Goal: Task Accomplishment & Management: Manage account settings

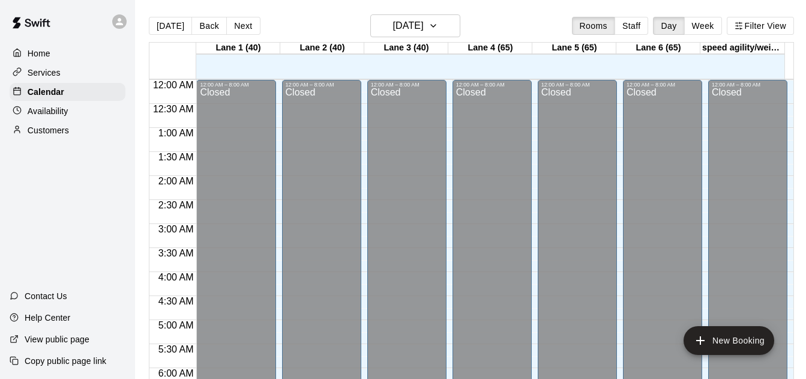
scroll to position [683, 0]
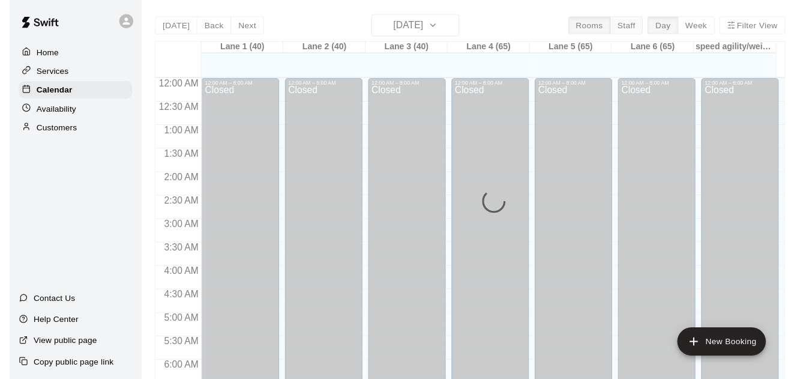
scroll to position [686, 0]
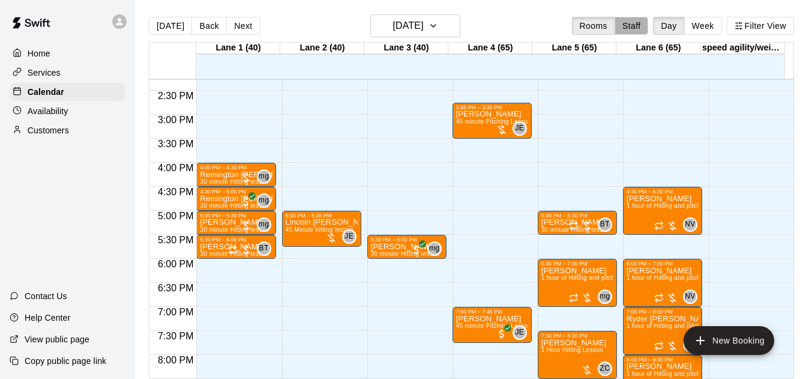
drag, startPoint x: 646, startPoint y: 22, endPoint x: 688, endPoint y: 17, distance: 42.2
click at [645, 22] on button "Staff" at bounding box center [632, 26] width 34 height 18
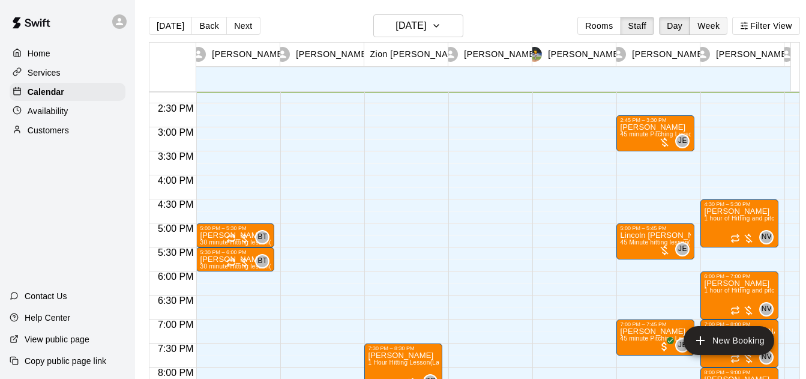
click at [717, 25] on button "Week" at bounding box center [709, 26] width 38 height 18
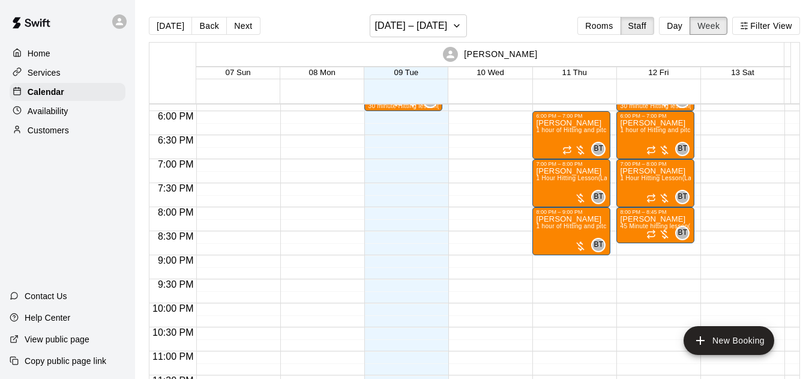
scroll to position [772, 0]
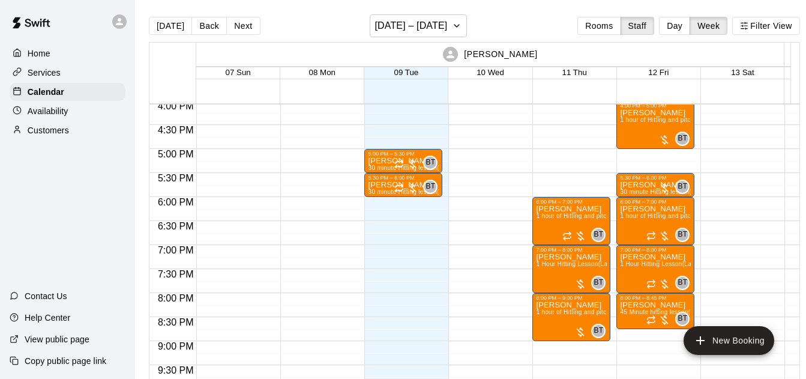
click at [678, 26] on button "Day" at bounding box center [674, 26] width 31 height 18
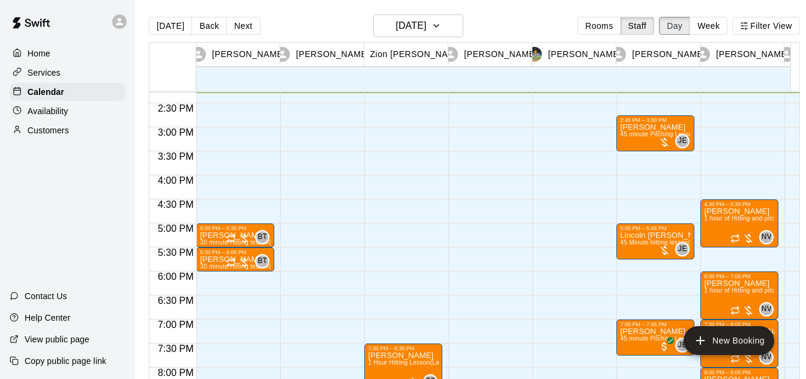
scroll to position [731, 0]
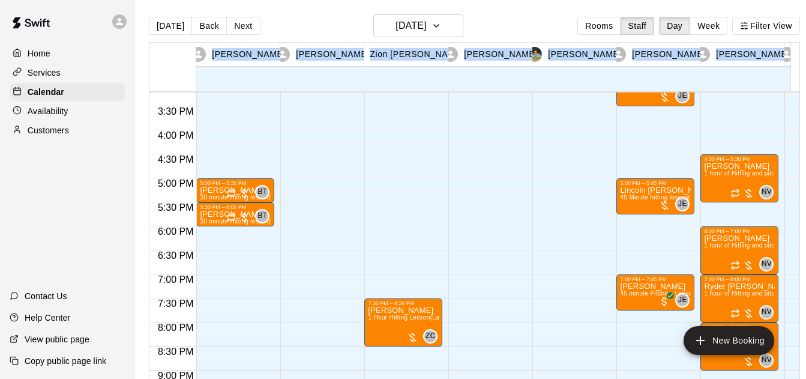
click at [0, 387] on html "Home Services Calendar Availability Customers Contact Us Help Center View publi…" at bounding box center [403, 199] width 806 height 398
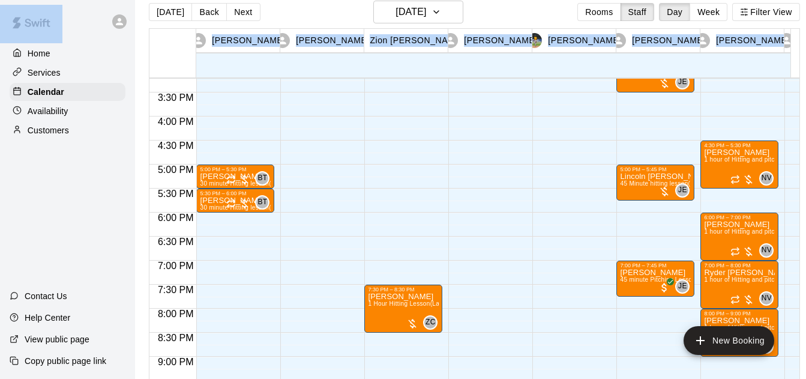
scroll to position [747, 0]
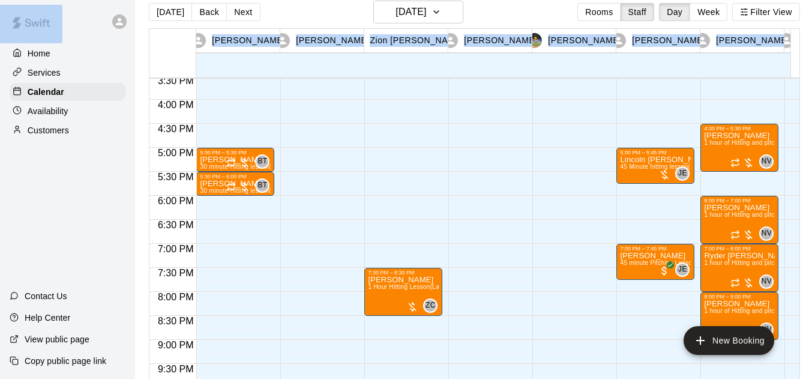
click at [104, 253] on div "Home Services Calendar Availability Customers Contact Us Help Center View publi…" at bounding box center [67, 189] width 135 height 379
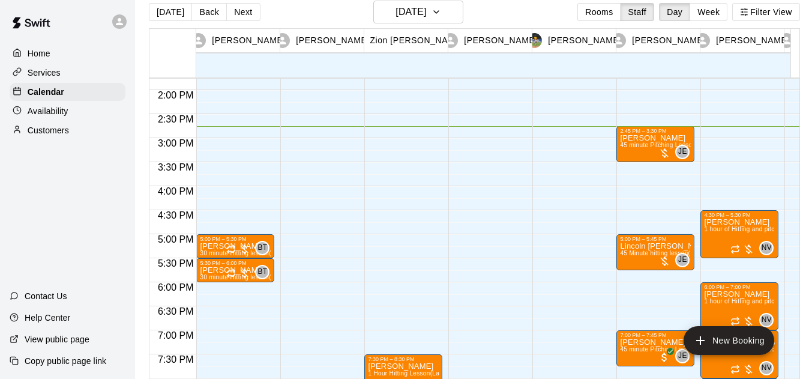
scroll to position [657, 0]
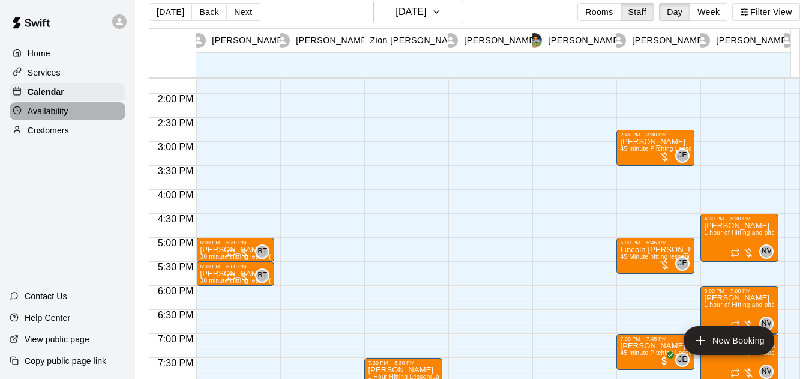
drag, startPoint x: 83, startPoint y: 108, endPoint x: 86, endPoint y: 168, distance: 60.1
click at [83, 109] on div "Availability" at bounding box center [68, 111] width 116 height 18
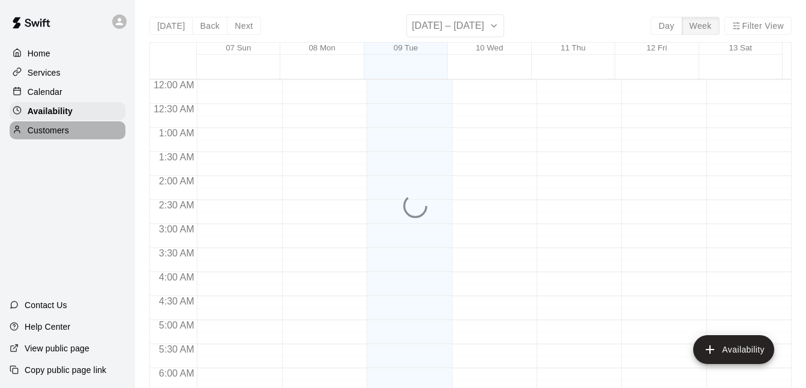
click at [69, 136] on div "Customers" at bounding box center [68, 130] width 116 height 18
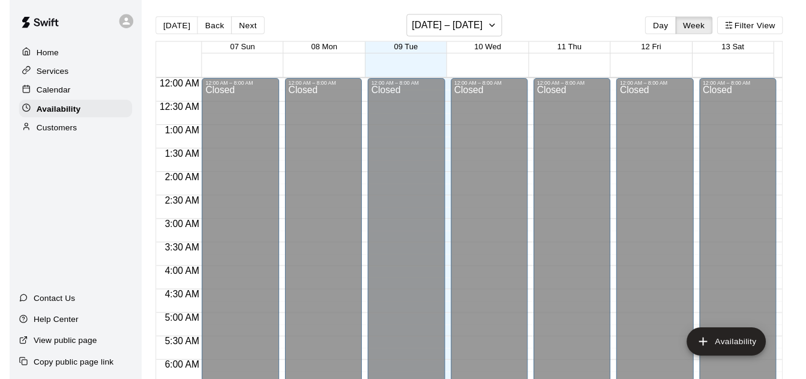
scroll to position [730, 0]
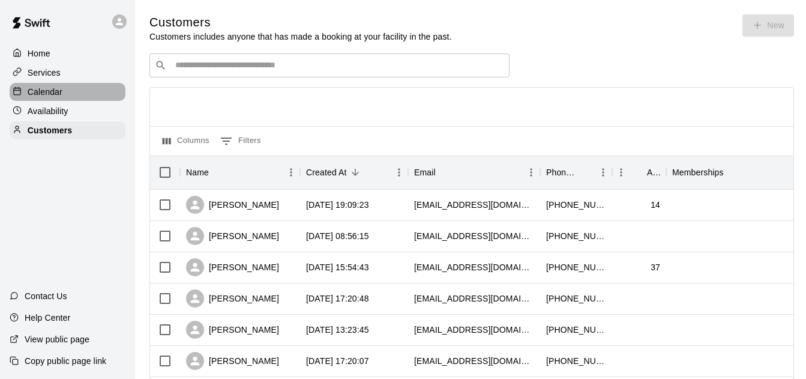
click at [86, 90] on div "Calendar" at bounding box center [68, 92] width 116 height 18
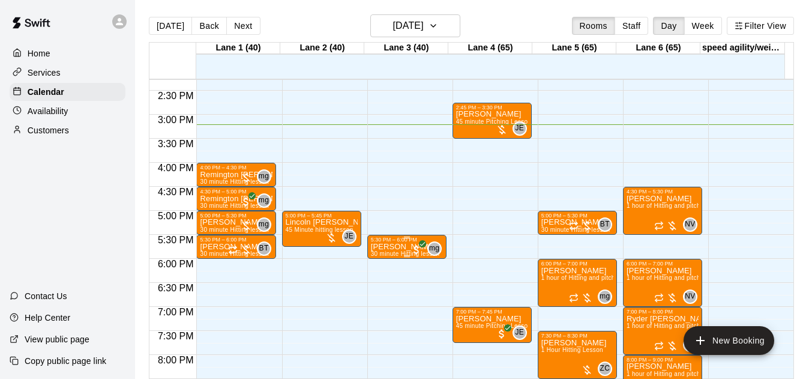
scroll to position [682, 0]
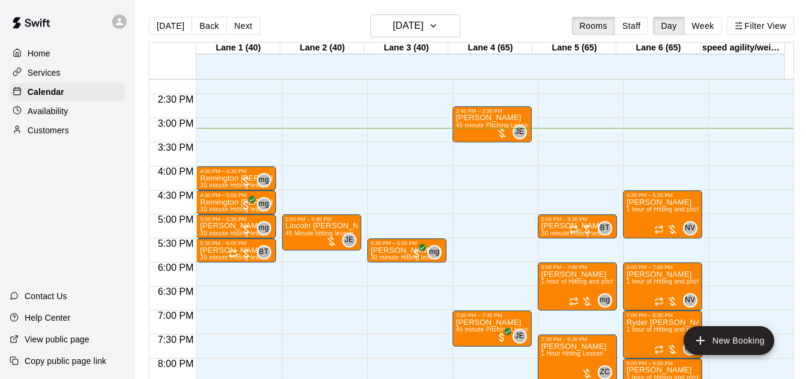
click at [627, 15] on div "[DATE] Back [DATE][DATE] Rooms Staff Day Week Filter View" at bounding box center [471, 28] width 645 height 28
click at [625, 19] on button "Staff" at bounding box center [632, 26] width 34 height 18
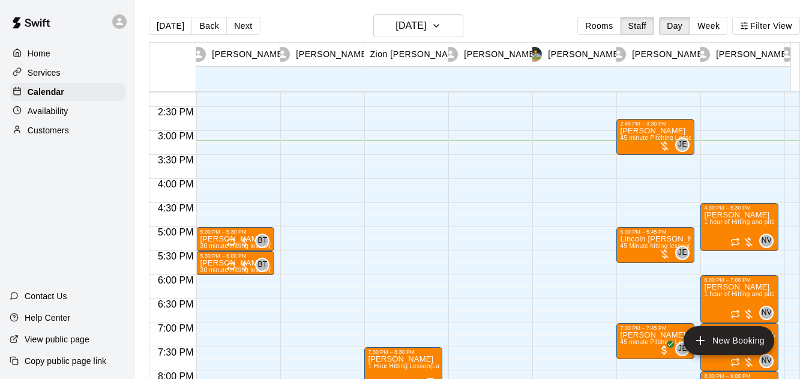
click at [611, 16] on div "[DATE] Back [DATE][DATE] Rooms Staff Day Week Filter View" at bounding box center [474, 28] width 651 height 28
click at [605, 28] on button "Rooms" at bounding box center [599, 26] width 43 height 18
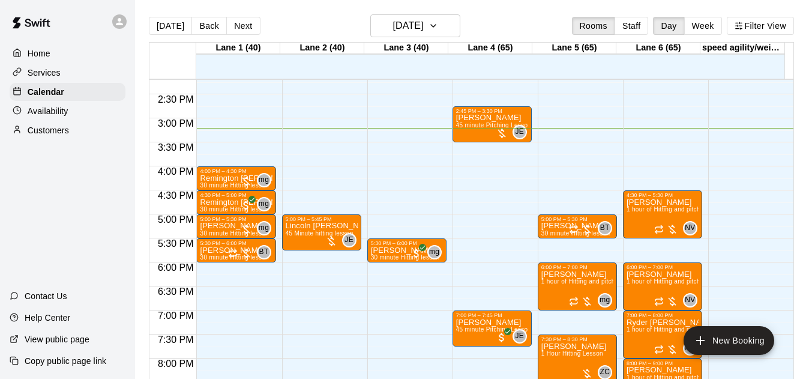
click at [637, 25] on button "Staff" at bounding box center [632, 26] width 34 height 18
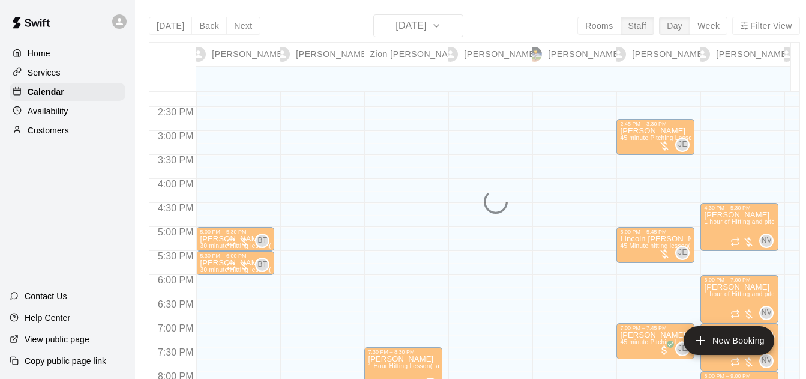
click at [705, 23] on button "Week" at bounding box center [709, 26] width 38 height 18
click at [714, 22] on div "[DATE] Back [DATE][DATE] Rooms Staff Day Week Filter View [PERSON_NAME] 09 [PER…" at bounding box center [474, 203] width 651 height 379
click at [725, 20] on div "[DATE] Back [DATE][DATE] Rooms Staff Day Week Filter View [PERSON_NAME] 09 [PER…" at bounding box center [474, 203] width 651 height 379
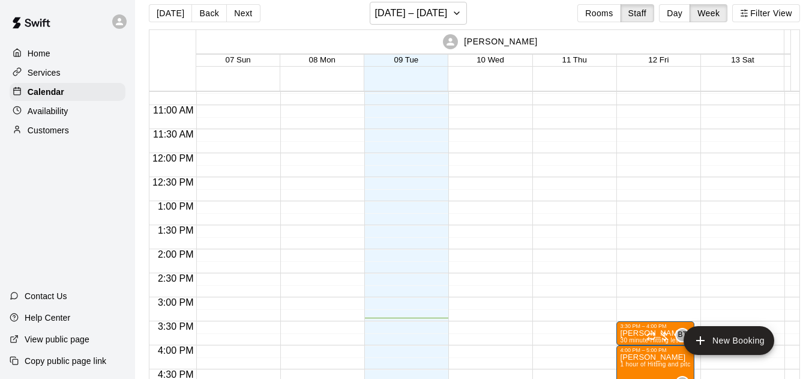
scroll to position [0, 0]
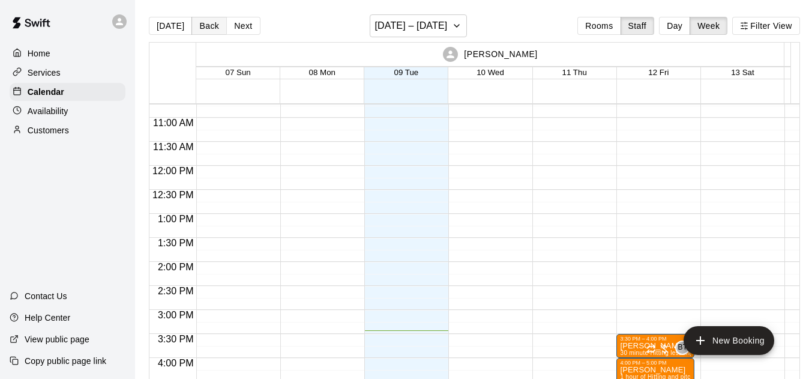
click at [204, 19] on button "Back" at bounding box center [209, 26] width 35 height 18
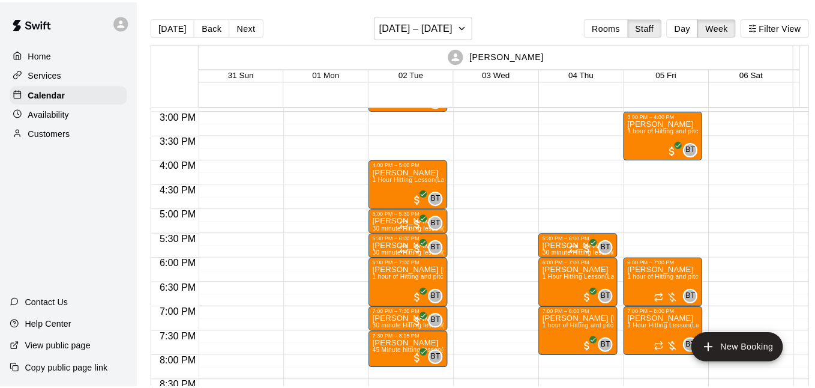
scroll to position [731, 0]
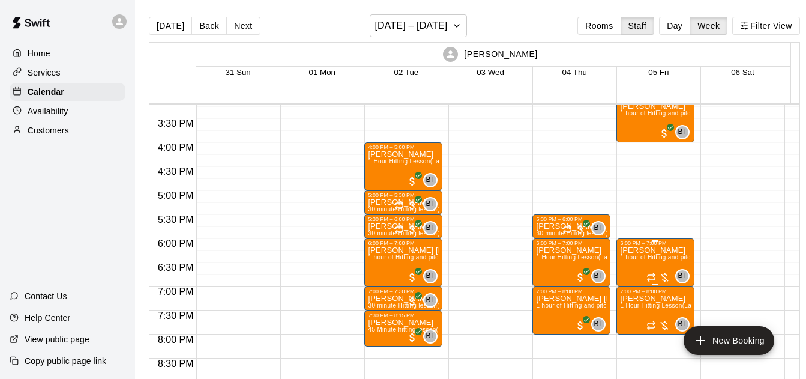
click at [664, 278] on div at bounding box center [659, 277] width 24 height 12
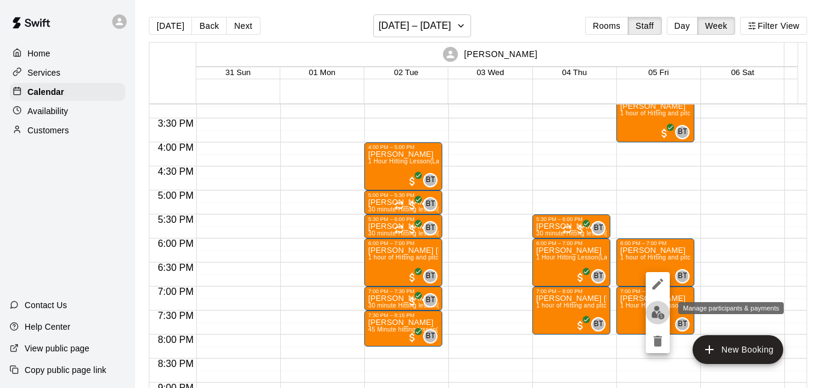
click at [659, 312] on img "edit" at bounding box center [658, 313] width 14 height 14
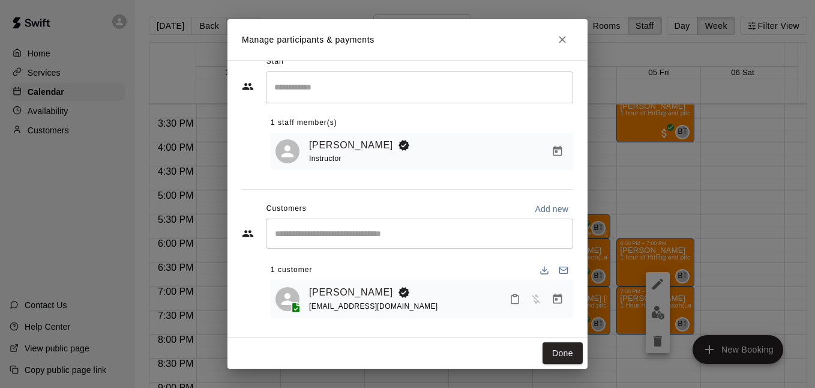
scroll to position [22, 0]
click at [554, 294] on icon "Manage bookings & payment" at bounding box center [558, 298] width 9 height 10
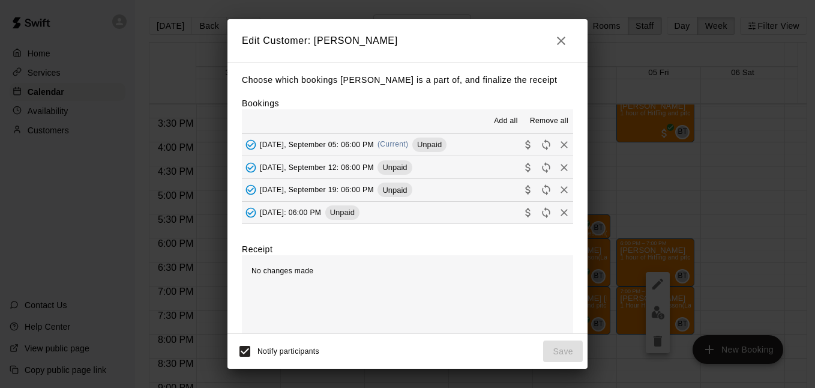
click at [468, 142] on button "[DATE], September 05: 06:00 PM (Current) Unpaid" at bounding box center [407, 145] width 331 height 22
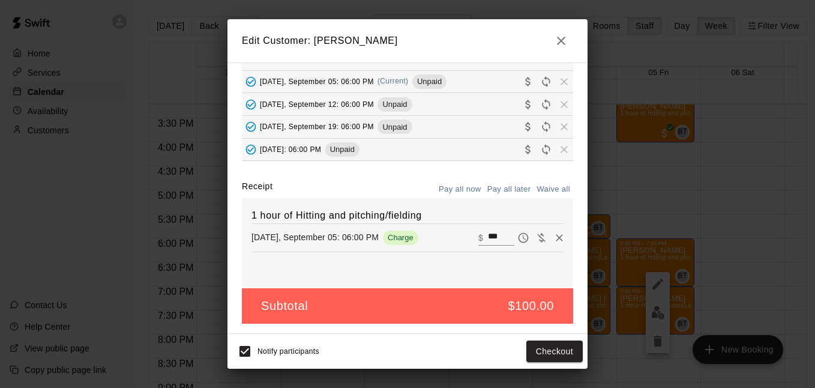
scroll to position [64, 0]
click at [542, 359] on button "Checkout" at bounding box center [555, 351] width 56 height 22
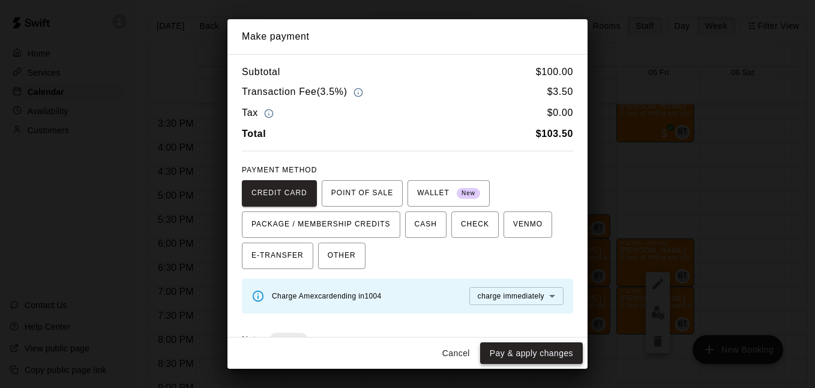
click at [516, 349] on button "Pay & apply changes" at bounding box center [531, 353] width 103 height 22
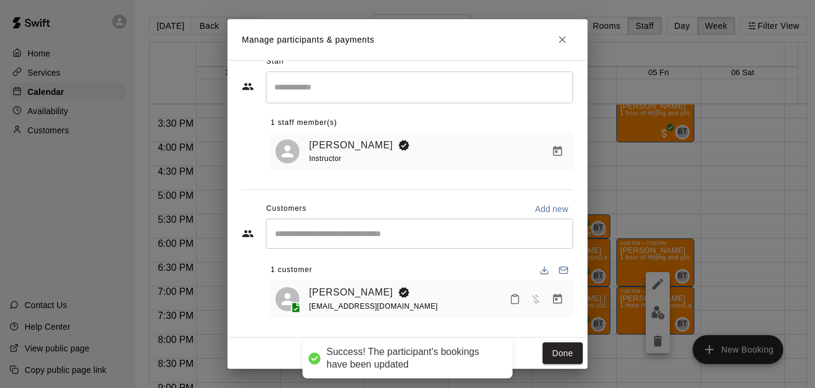
scroll to position [23, 0]
click at [552, 348] on button "Done" at bounding box center [563, 353] width 40 height 22
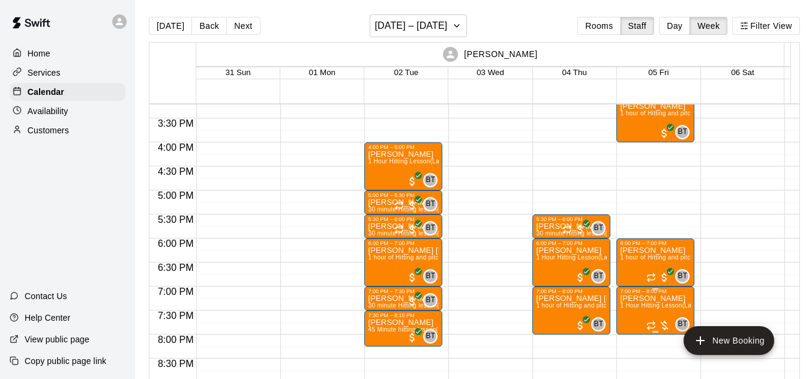
click at [661, 323] on div at bounding box center [659, 325] width 24 height 12
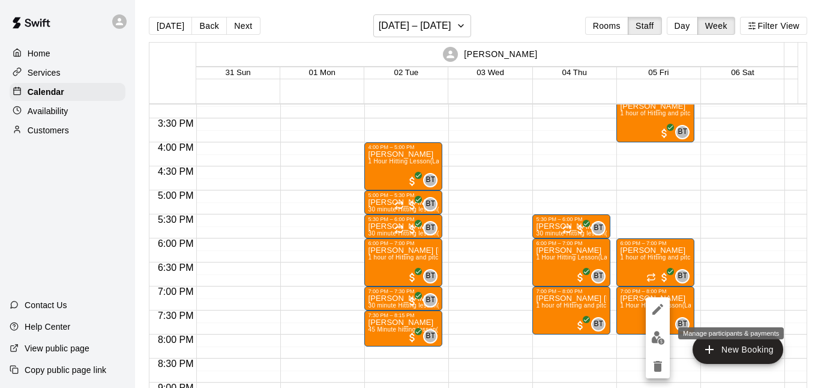
click at [651, 334] on button "edit" at bounding box center [658, 337] width 24 height 23
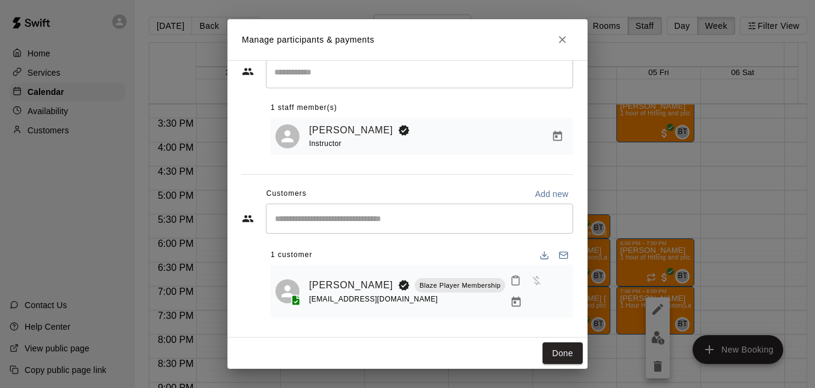
scroll to position [37, 0]
click at [510, 300] on icon "Manage bookings & payment" at bounding box center [516, 302] width 12 height 12
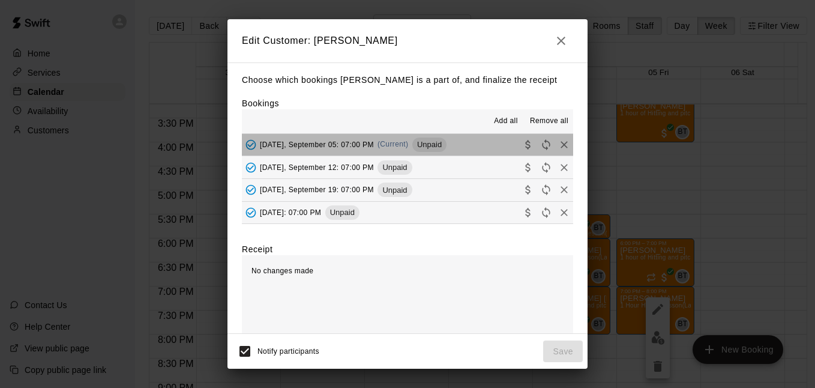
click at [486, 148] on button "[DATE], September 05: 07:00 PM (Current) Unpaid" at bounding box center [407, 145] width 331 height 22
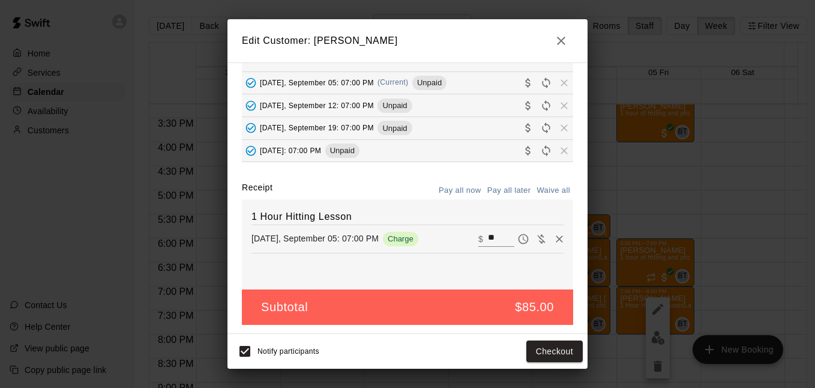
scroll to position [64, 0]
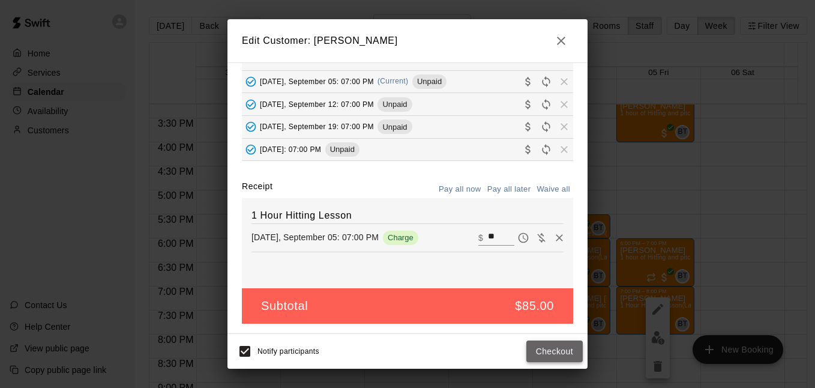
click at [552, 351] on button "Checkout" at bounding box center [555, 351] width 56 height 22
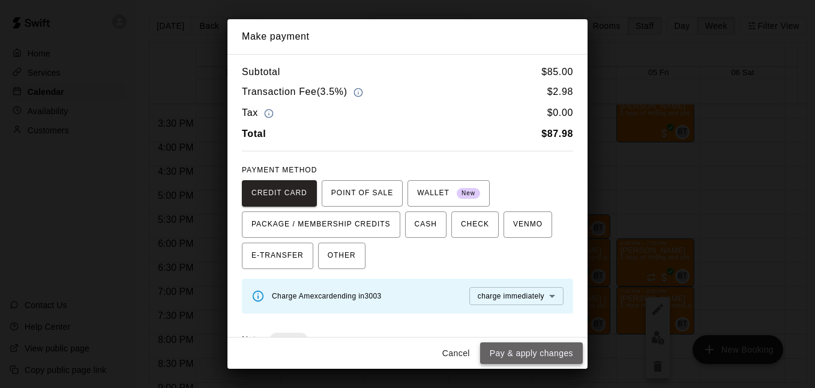
click at [494, 351] on button "Pay & apply changes" at bounding box center [531, 353] width 103 height 22
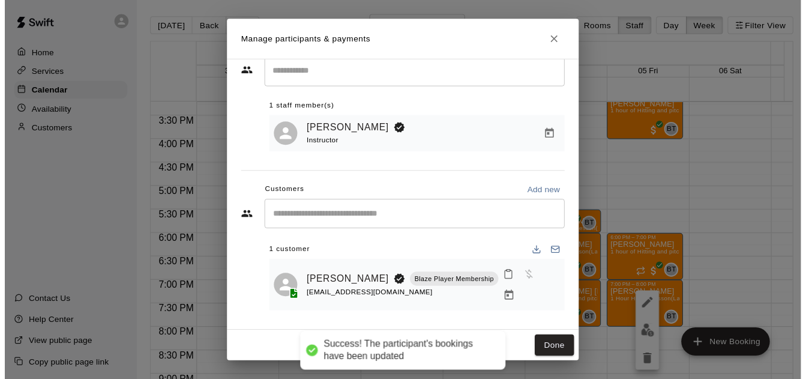
scroll to position [23, 0]
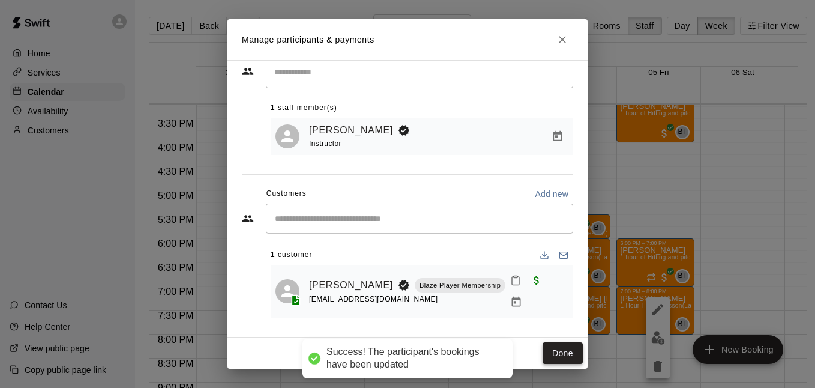
click at [543, 347] on button "Done" at bounding box center [563, 353] width 40 height 22
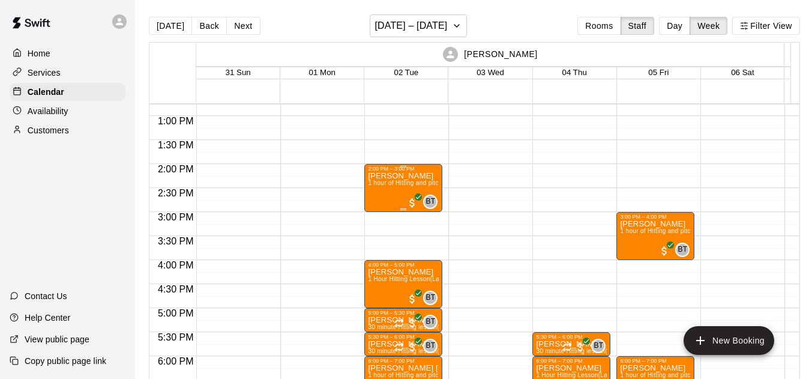
scroll to position [601, 0]
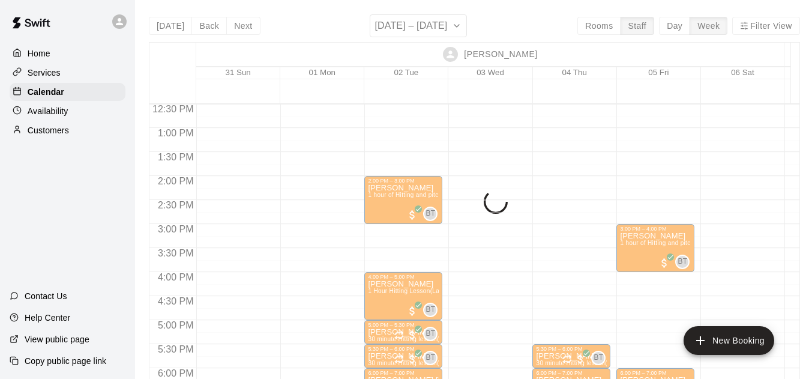
drag, startPoint x: 688, startPoint y: 20, endPoint x: 671, endPoint y: 43, distance: 28.3
click at [687, 20] on div "[DATE] Back Next [DATE] – [DATE] Rooms Staff Day Week Filter View [PERSON_NAME]…" at bounding box center [474, 203] width 651 height 379
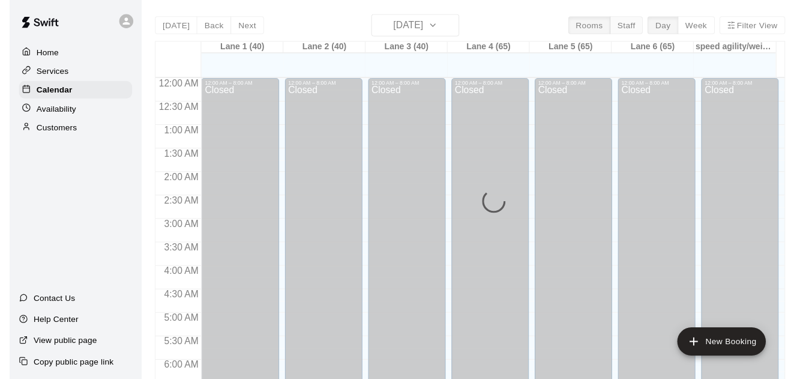
scroll to position [749, 0]
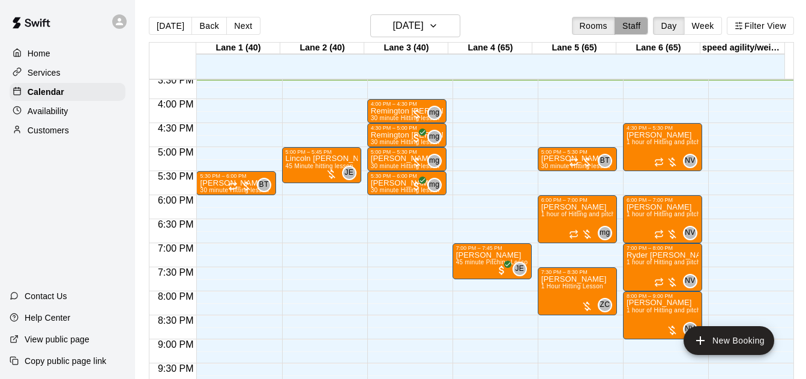
click at [628, 25] on button "Staff" at bounding box center [632, 26] width 34 height 18
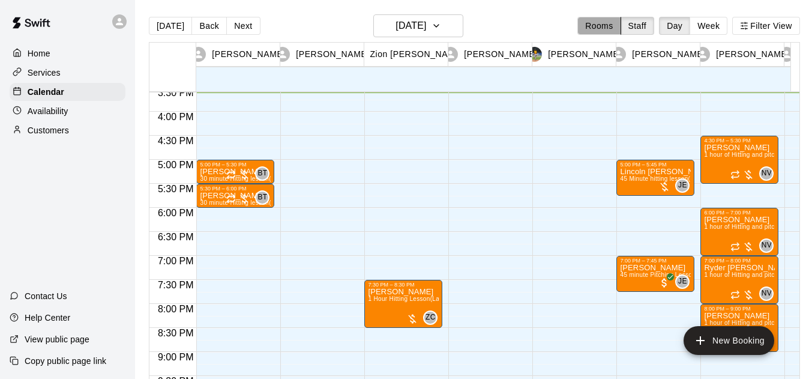
click at [602, 31] on button "Rooms" at bounding box center [599, 26] width 43 height 18
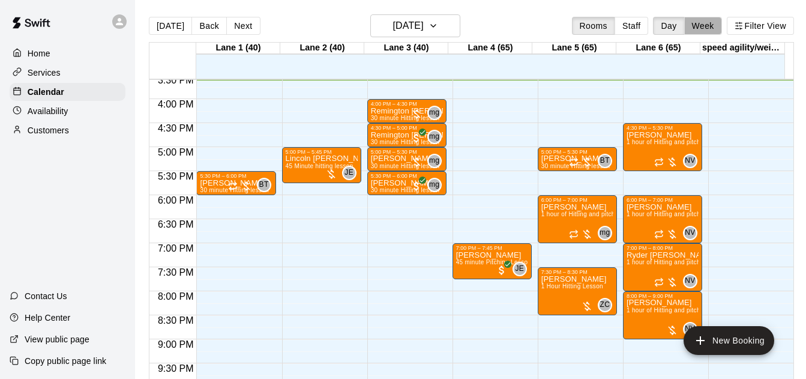
drag, startPoint x: 698, startPoint y: 30, endPoint x: 623, endPoint y: 31, distance: 75.1
click at [694, 34] on button "Week" at bounding box center [703, 26] width 38 height 18
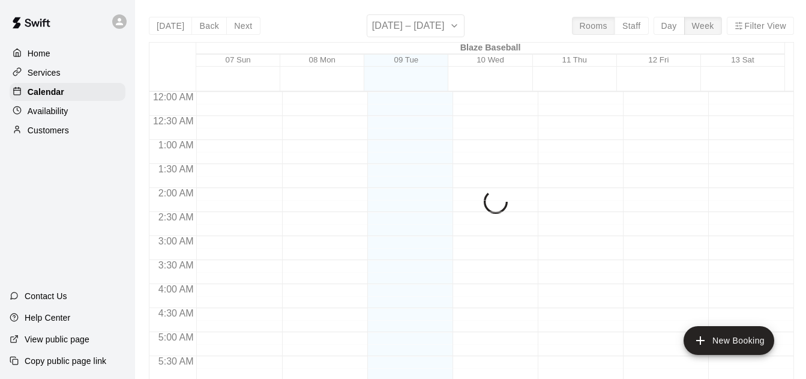
click at [633, 23] on button "Staff" at bounding box center [632, 26] width 34 height 18
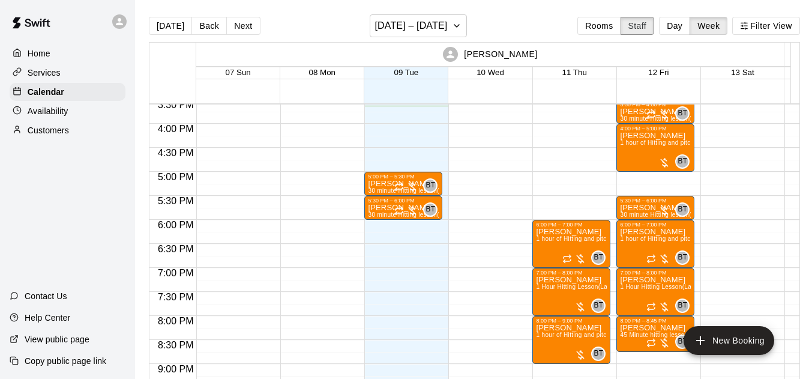
scroll to position [750, 0]
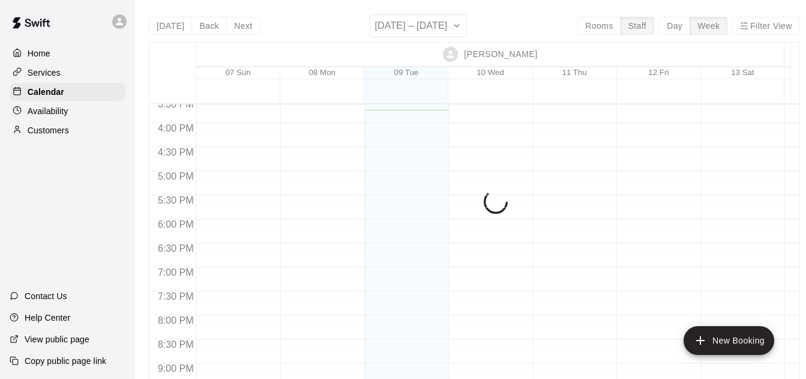
click at [749, 43] on div "[PERSON_NAME]" at bounding box center [490, 54] width 585 height 23
drag, startPoint x: 466, startPoint y: 25, endPoint x: 470, endPoint y: 33, distance: 9.1
click at [470, 33] on div "Today Back Next September 07 – 13 Rooms Staff Day Week Filter View Brandon Tayl…" at bounding box center [474, 203] width 651 height 379
drag, startPoint x: 483, startPoint y: 31, endPoint x: 513, endPoint y: 19, distance: 31.6
click at [488, 29] on div "Today Back Next September 07 – 13 Rooms Staff Day Week Filter View Brandon Tayl…" at bounding box center [474, 203] width 651 height 379
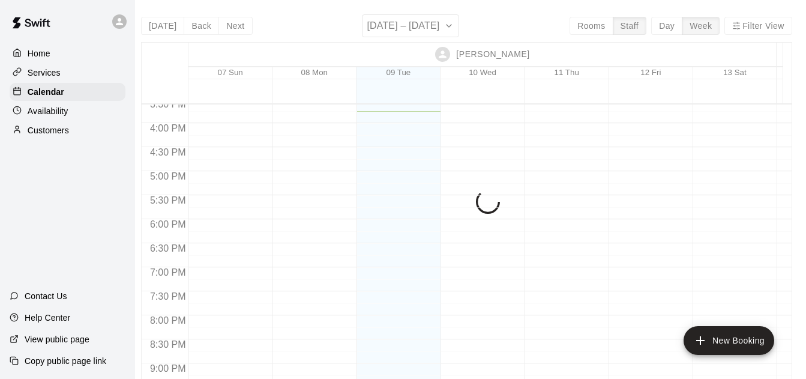
scroll to position [0, 0]
